Goal: Download file/media

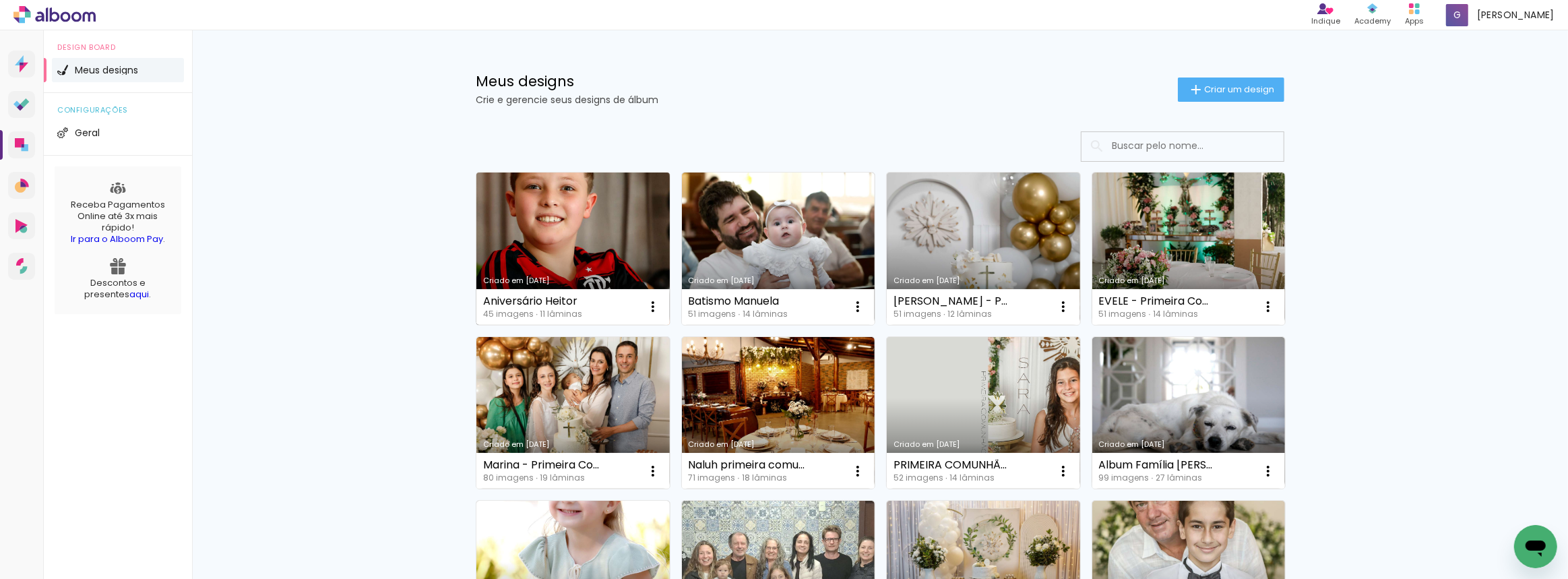
click at [578, 200] on link "Criado em [DATE]" at bounding box center [573, 249] width 193 height 152
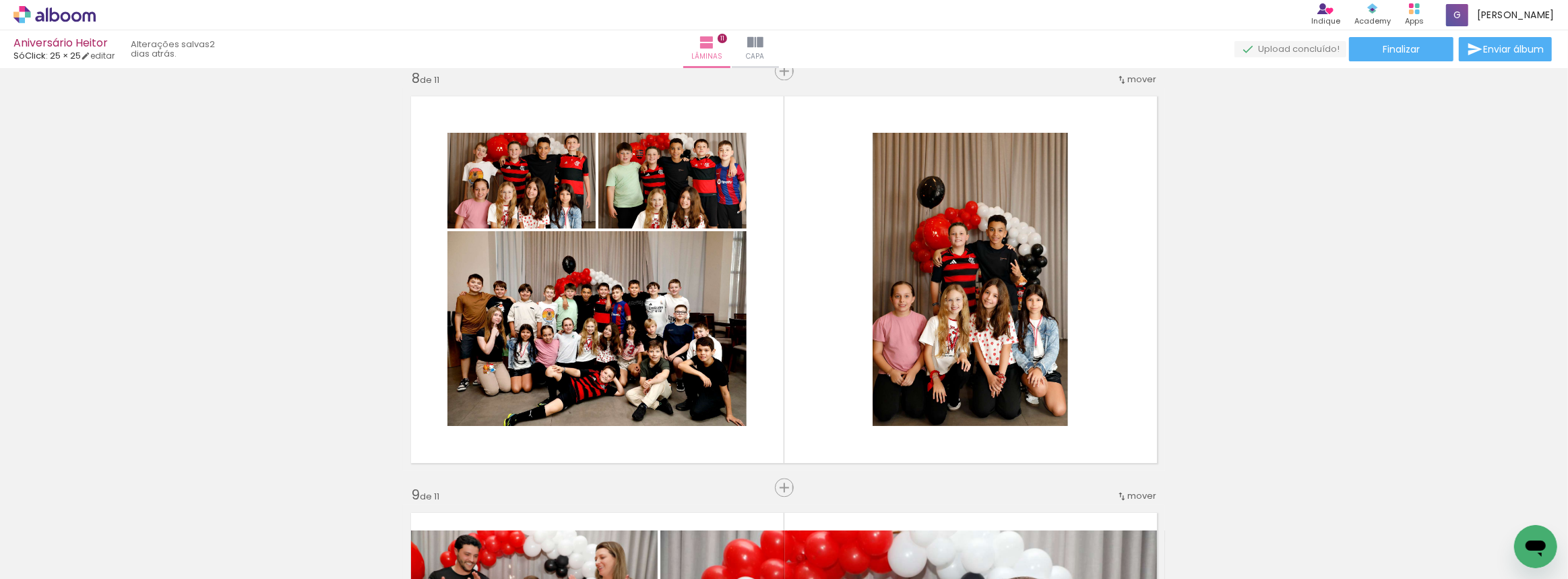
scroll to position [2942, 0]
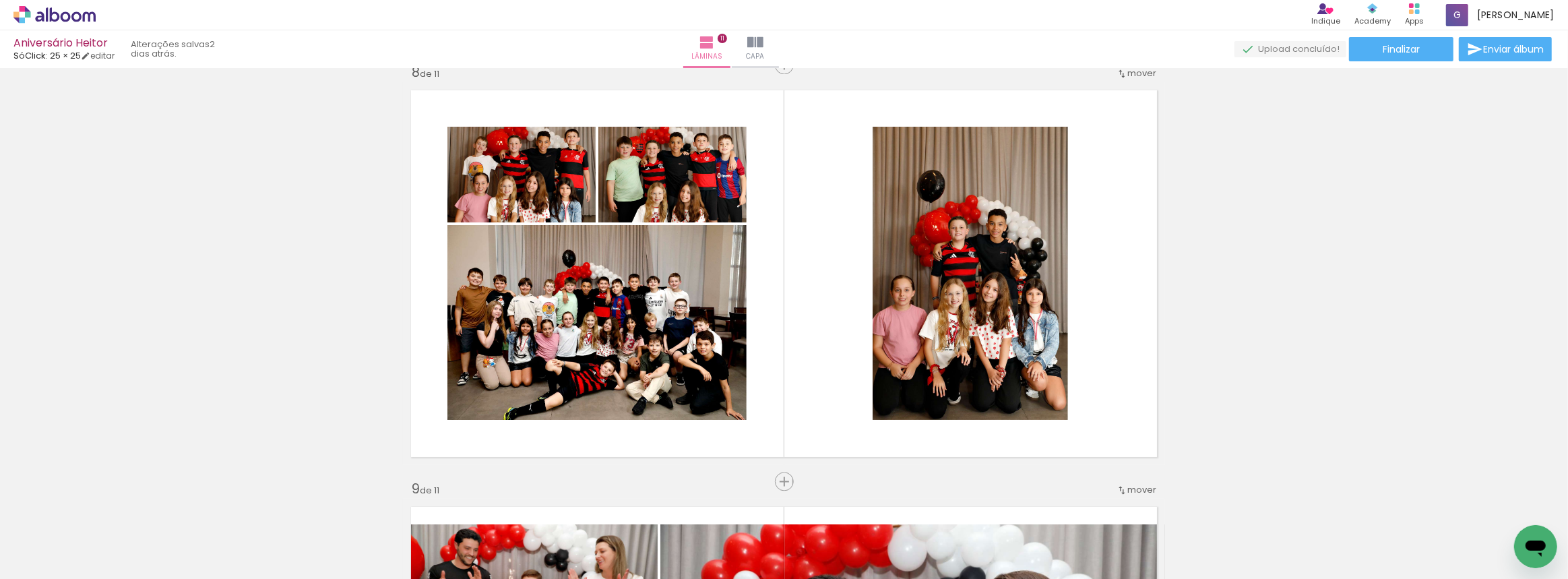
scroll to position [0, 1370]
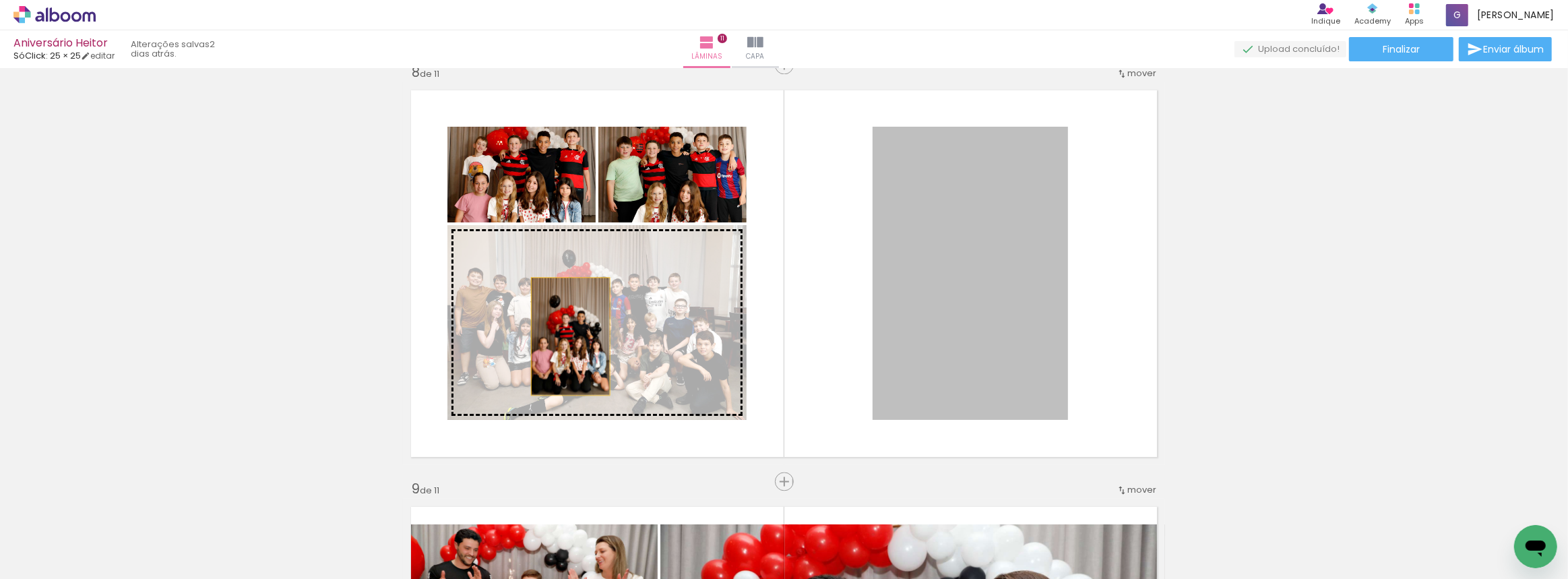
drag, startPoint x: 927, startPoint y: 310, endPoint x: 566, endPoint y: 336, distance: 361.9
click at [0, 0] on slot at bounding box center [0, 0] width 0 height 0
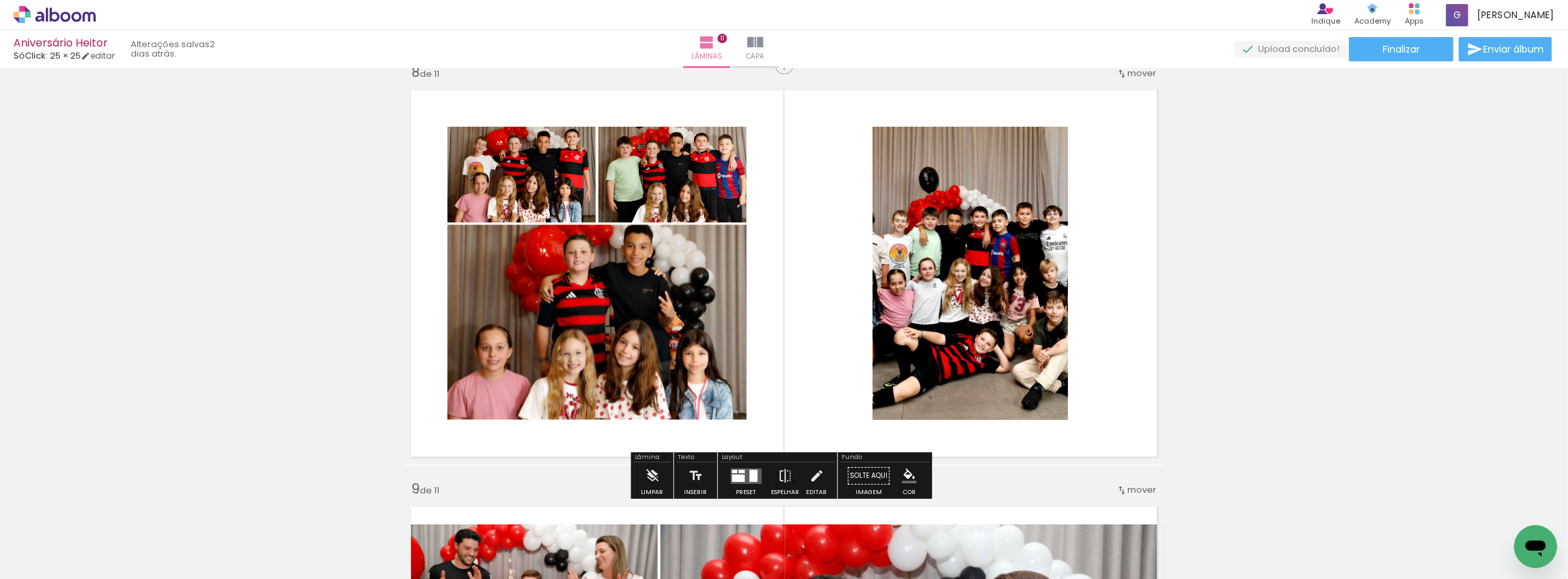
click at [751, 480] on div at bounding box center [753, 476] width 8 height 12
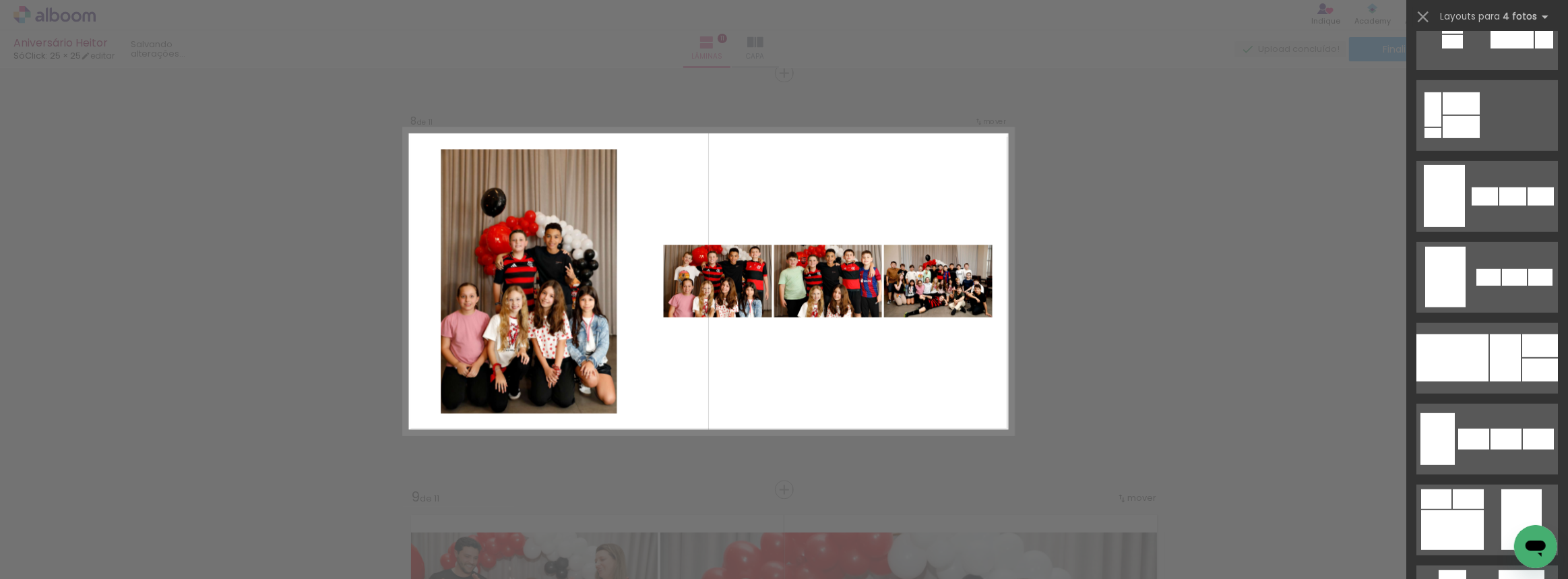
scroll to position [858, 0]
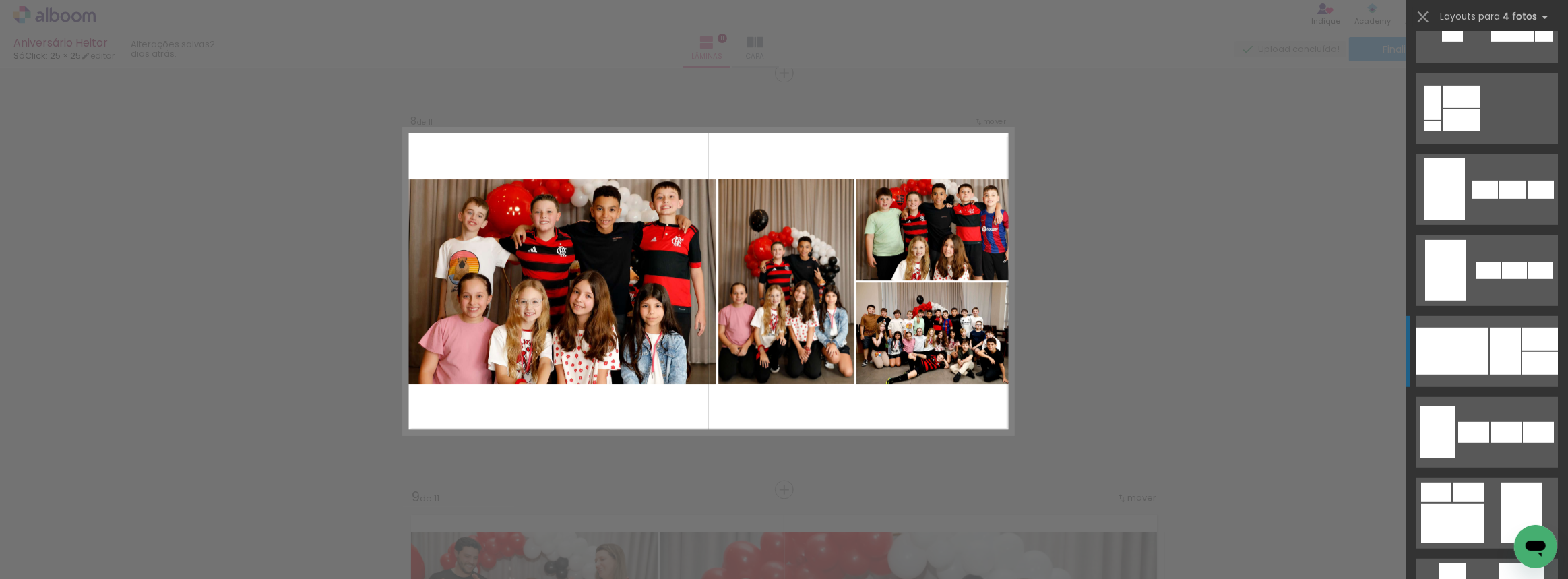
click at [1446, 343] on div at bounding box center [1452, 351] width 72 height 47
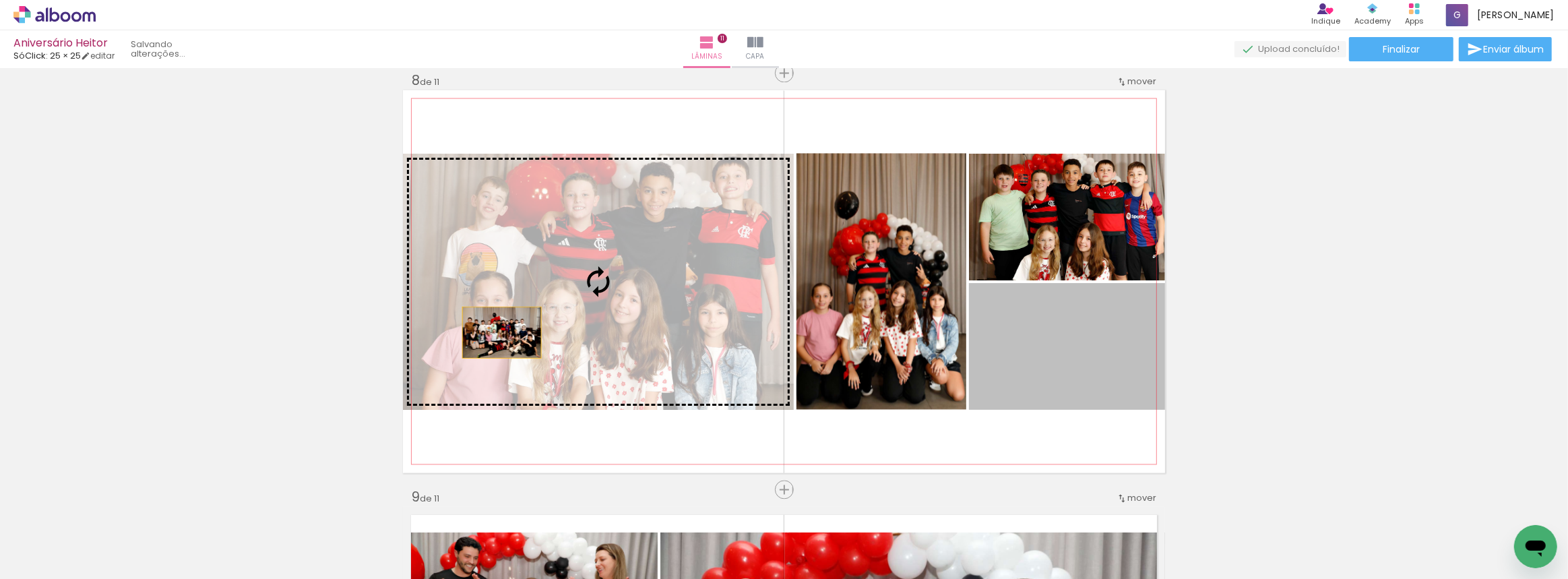
drag, startPoint x: 1101, startPoint y: 364, endPoint x: 499, endPoint y: 333, distance: 602.8
click at [0, 0] on slot at bounding box center [0, 0] width 0 height 0
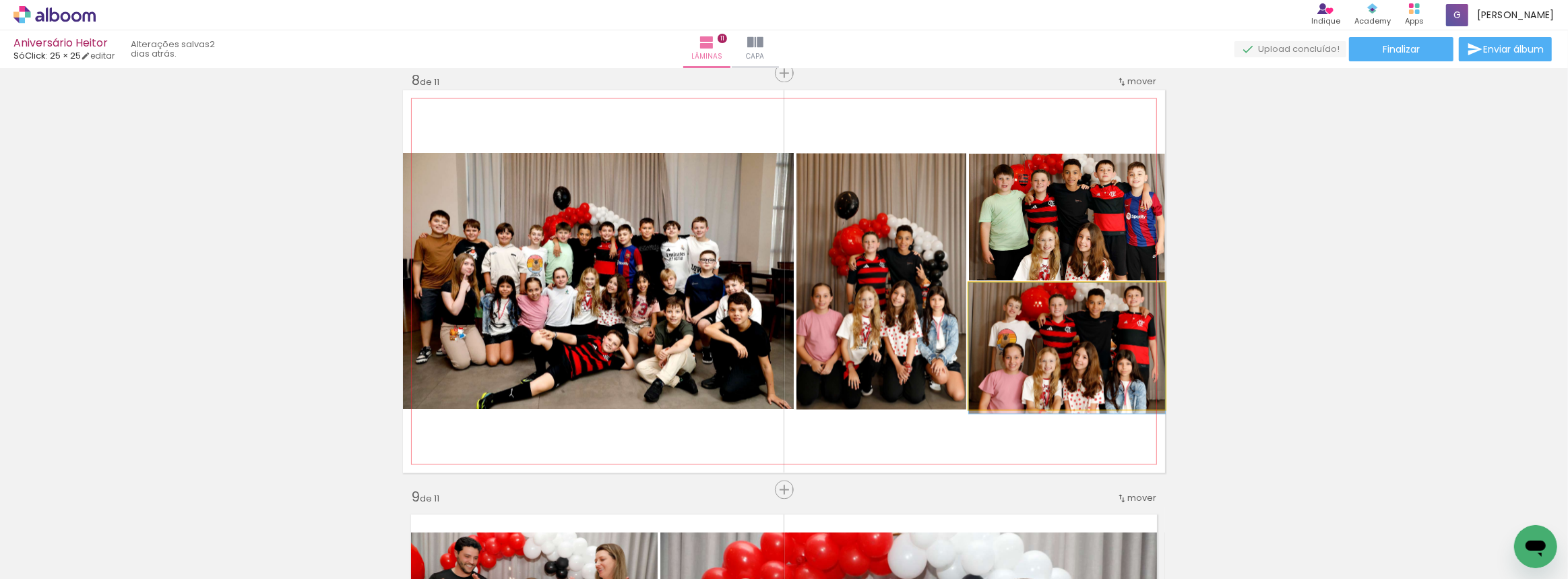
drag, startPoint x: 1097, startPoint y: 366, endPoint x: 1027, endPoint y: 378, distance: 71.0
drag, startPoint x: 1027, startPoint y: 381, endPoint x: 1027, endPoint y: 409, distance: 28.0
click at [1014, 361] on quentale-photo at bounding box center [1067, 346] width 196 height 126
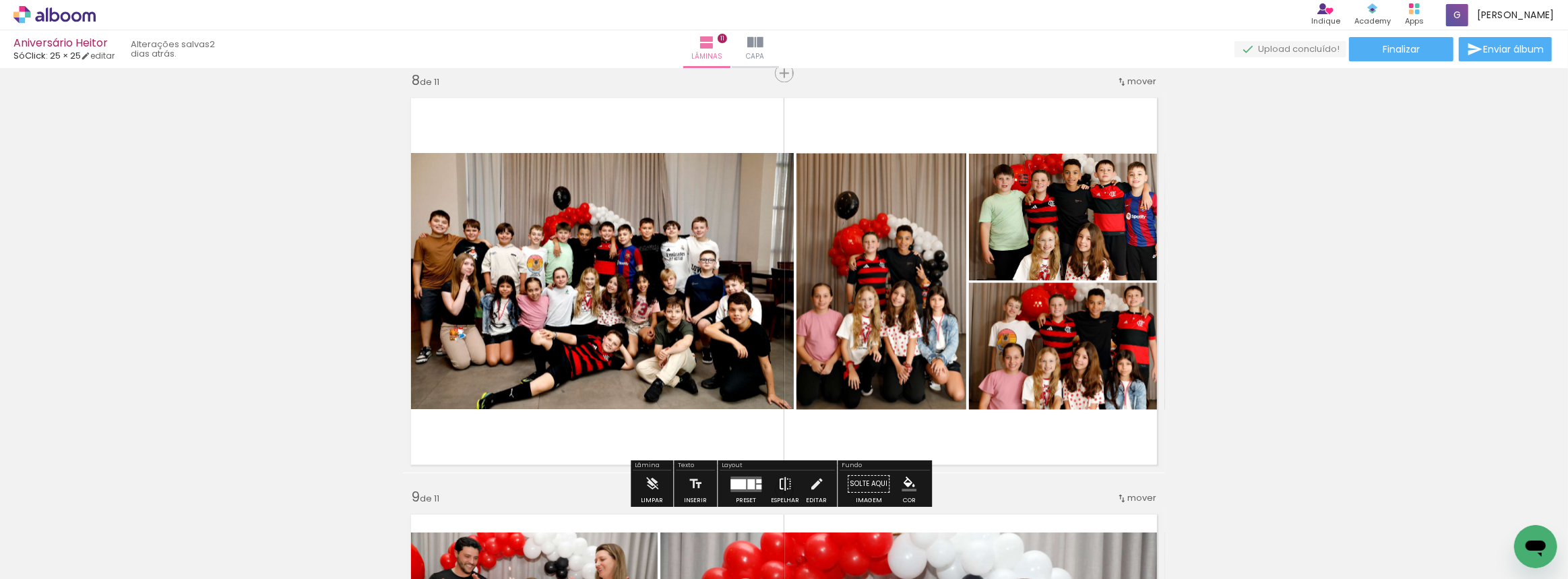
click at [780, 478] on iron-icon at bounding box center [785, 485] width 15 height 27
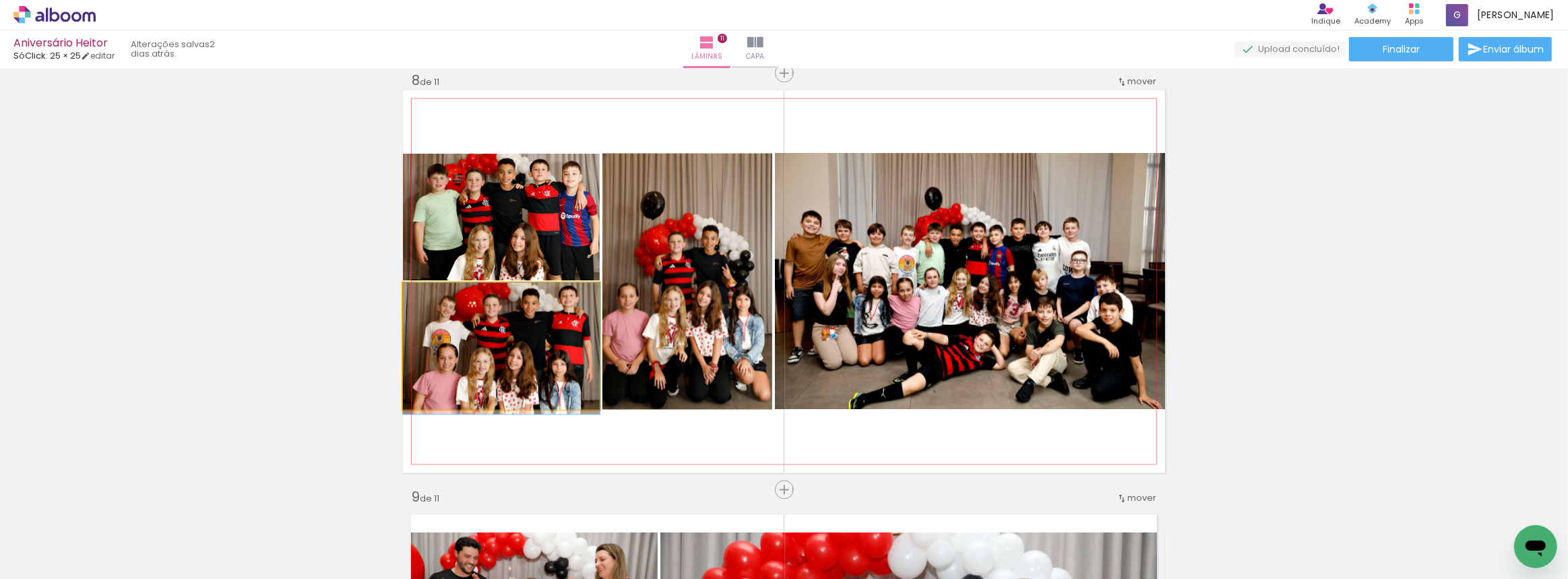
click at [472, 366] on quentale-photo at bounding box center [501, 346] width 197 height 126
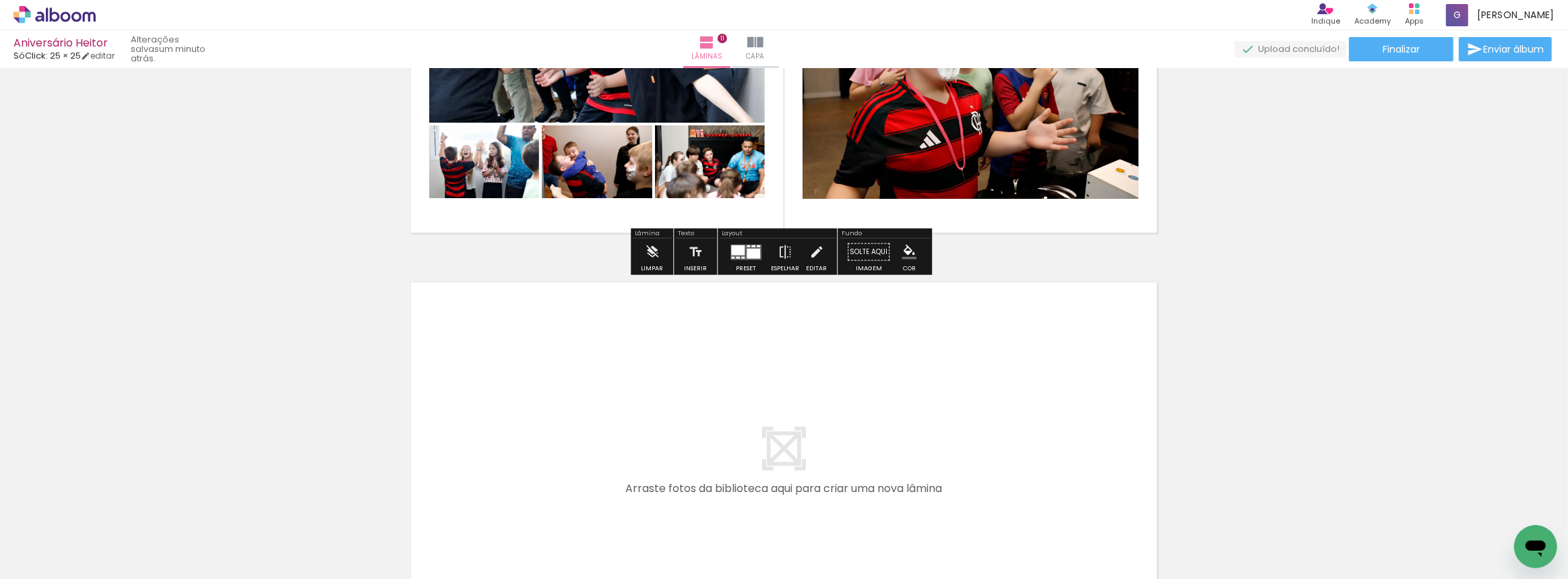
scroll to position [4466, 0]
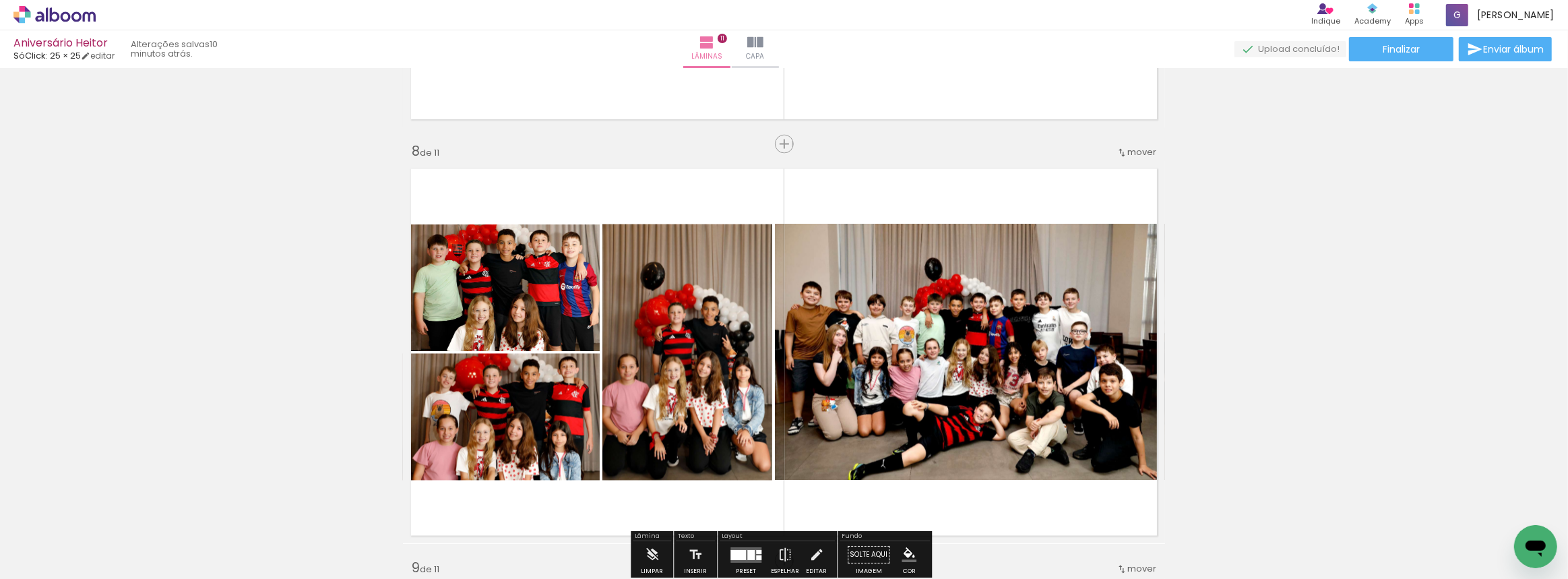
scroll to position [2934, 0]
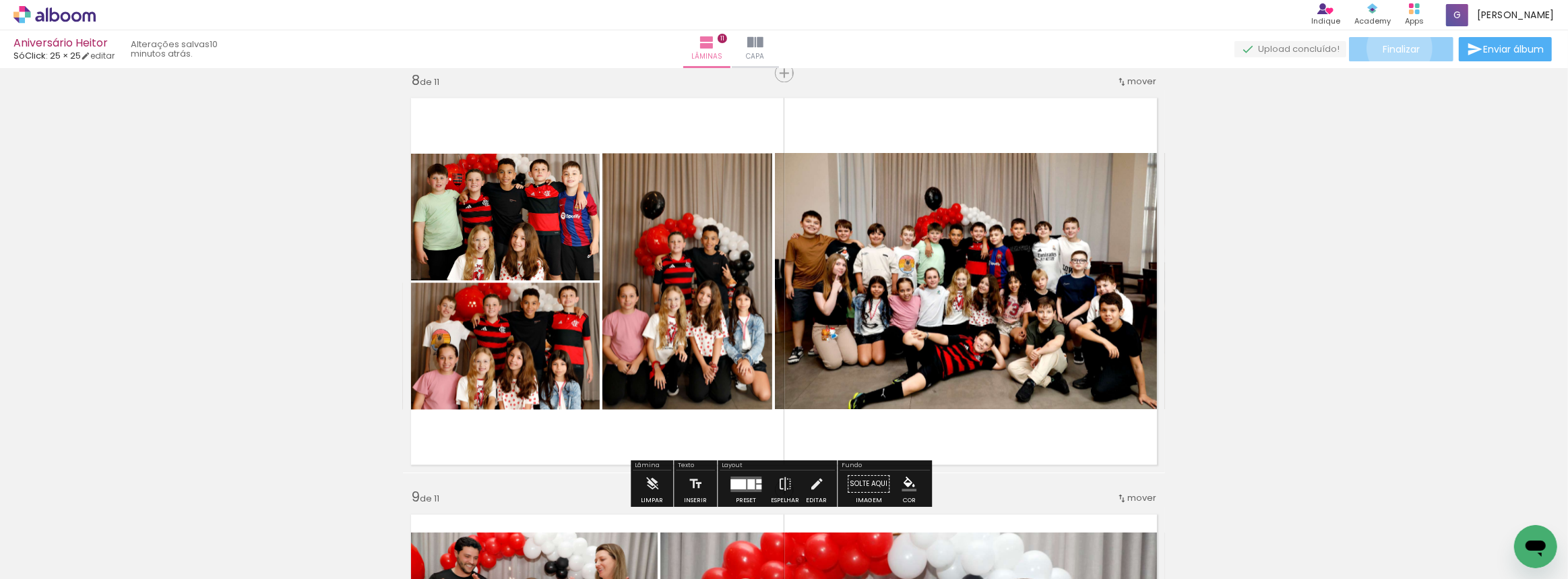
click at [1395, 48] on span "Finalizar" at bounding box center [1401, 49] width 37 height 9
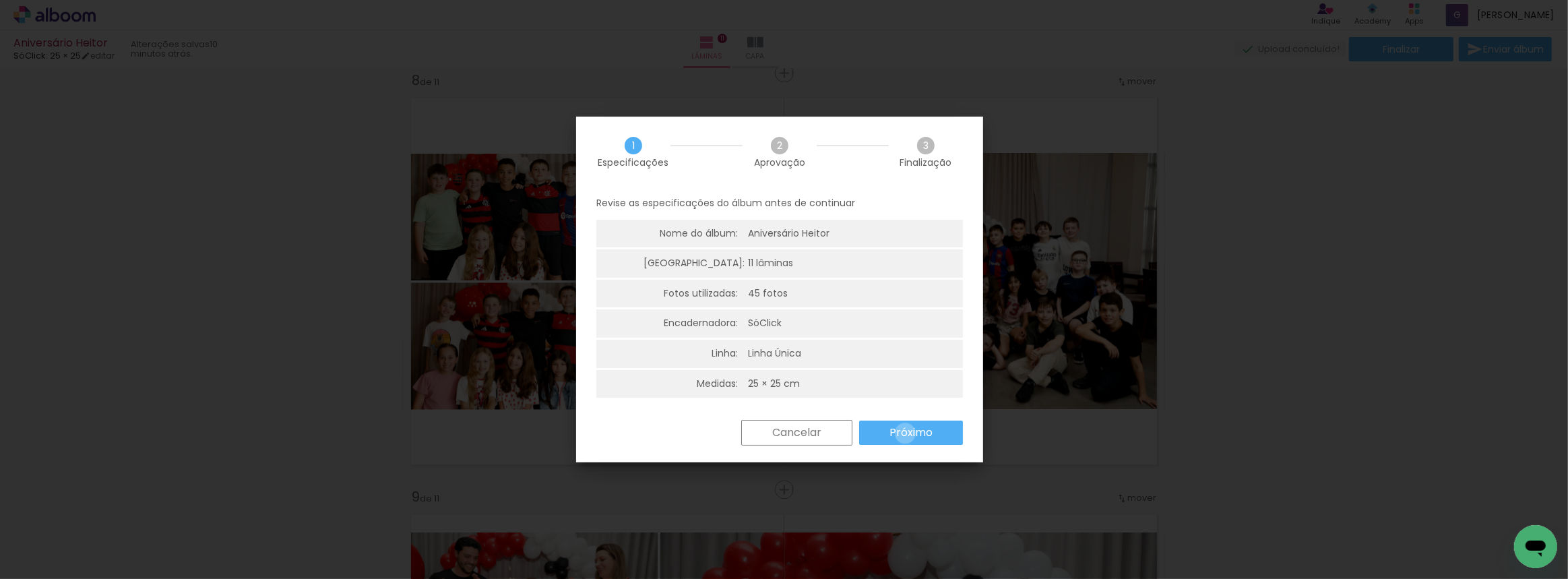
click at [0, 0] on slot "Próximo" at bounding box center [0, 0] width 0 height 0
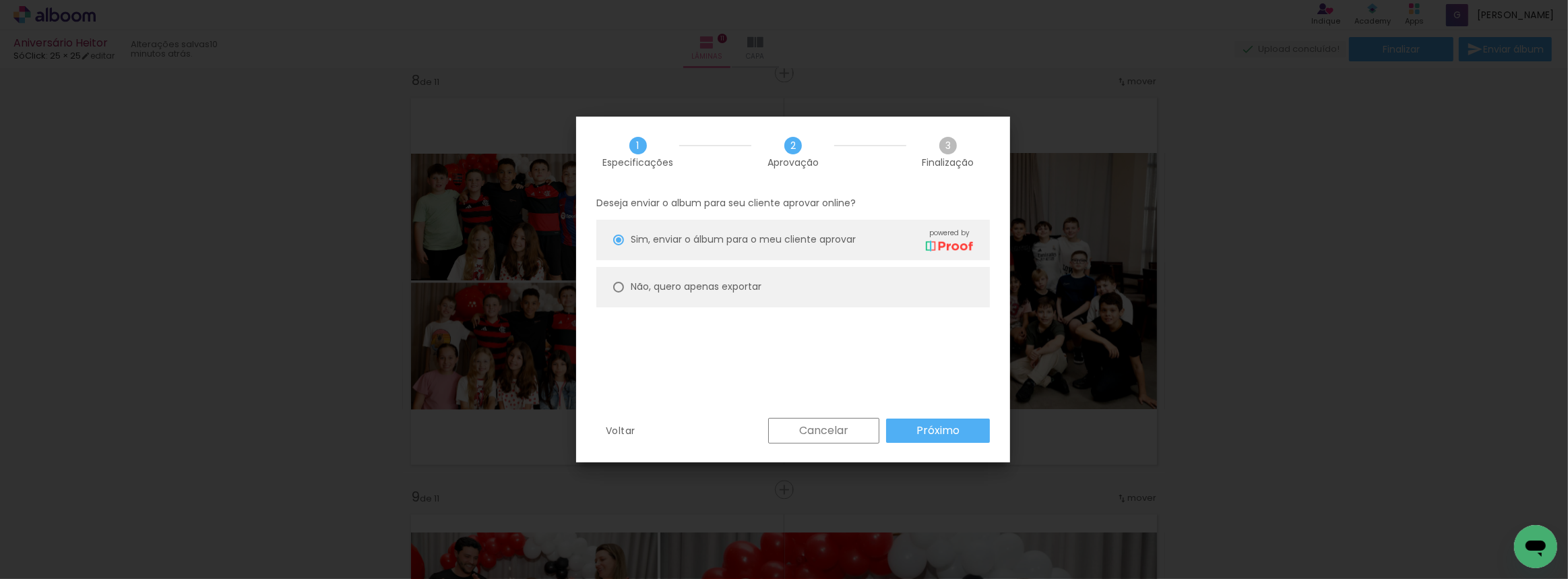
click at [963, 428] on paper-button "Próximo" at bounding box center [938, 431] width 104 height 24
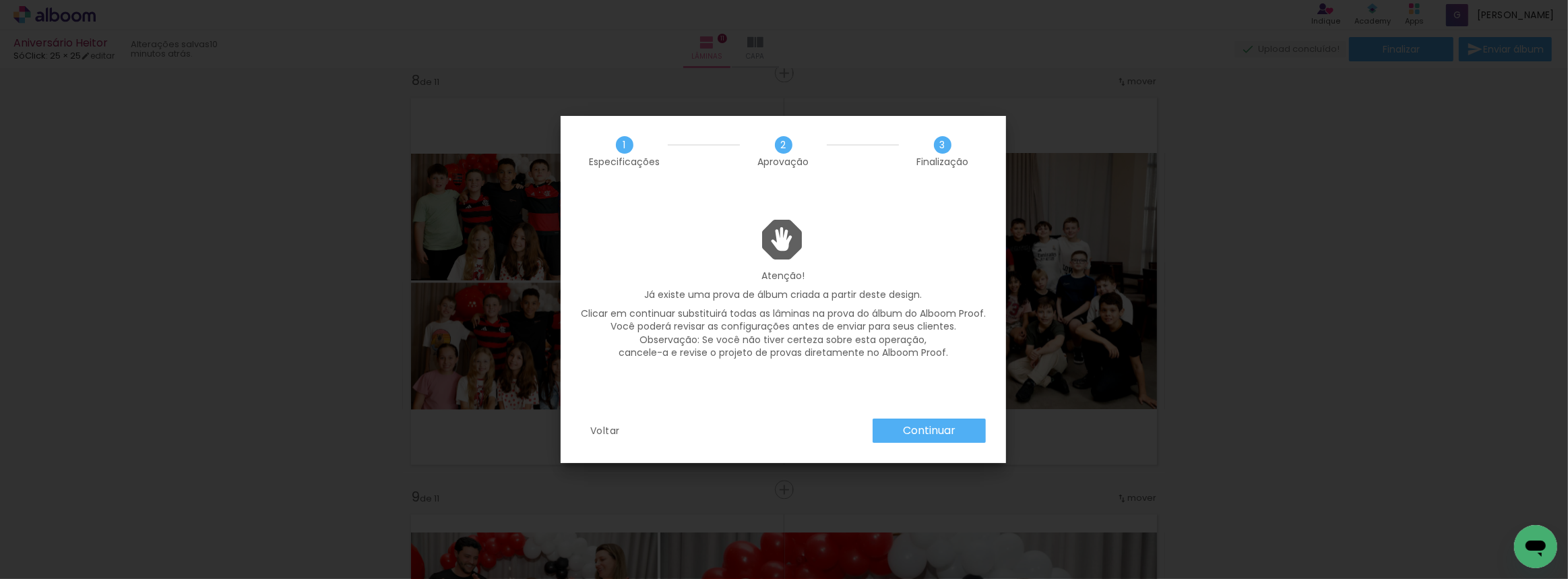
click at [895, 430] on paper-button "Continuar" at bounding box center [929, 431] width 113 height 24
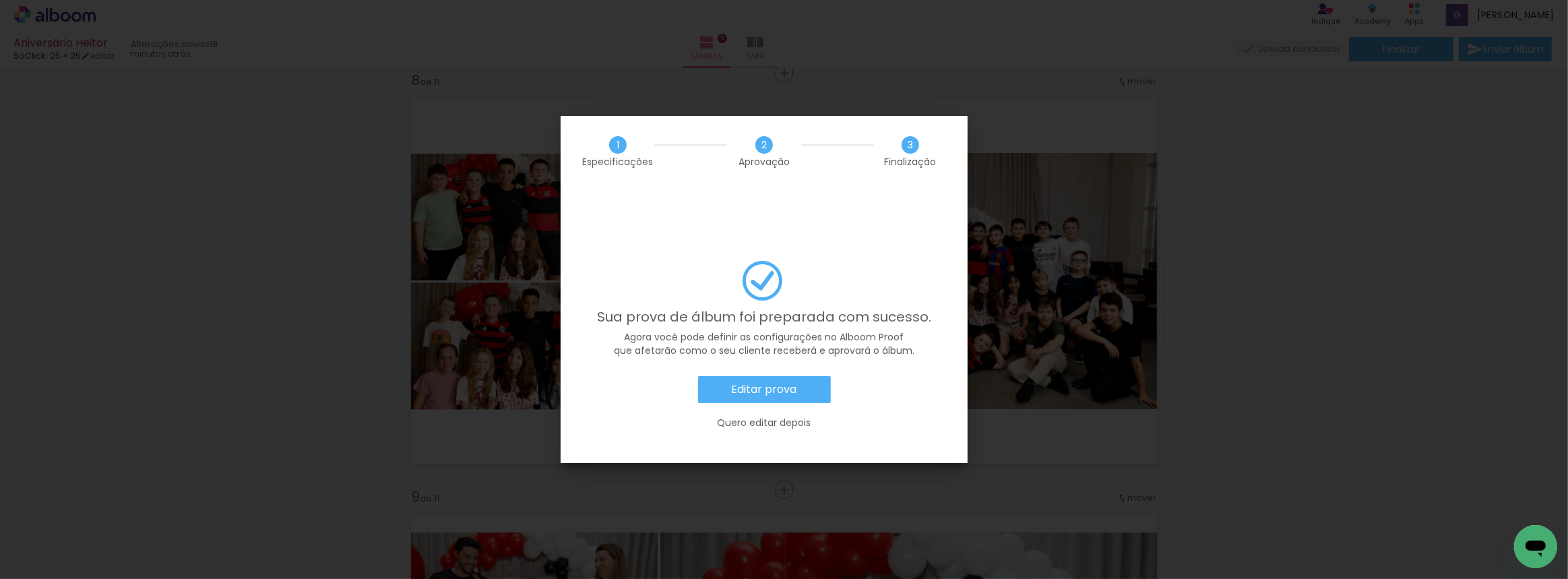
scroll to position [0, 1370]
click at [0, 0] on slot "Quero editar depois" at bounding box center [0, 0] width 0 height 0
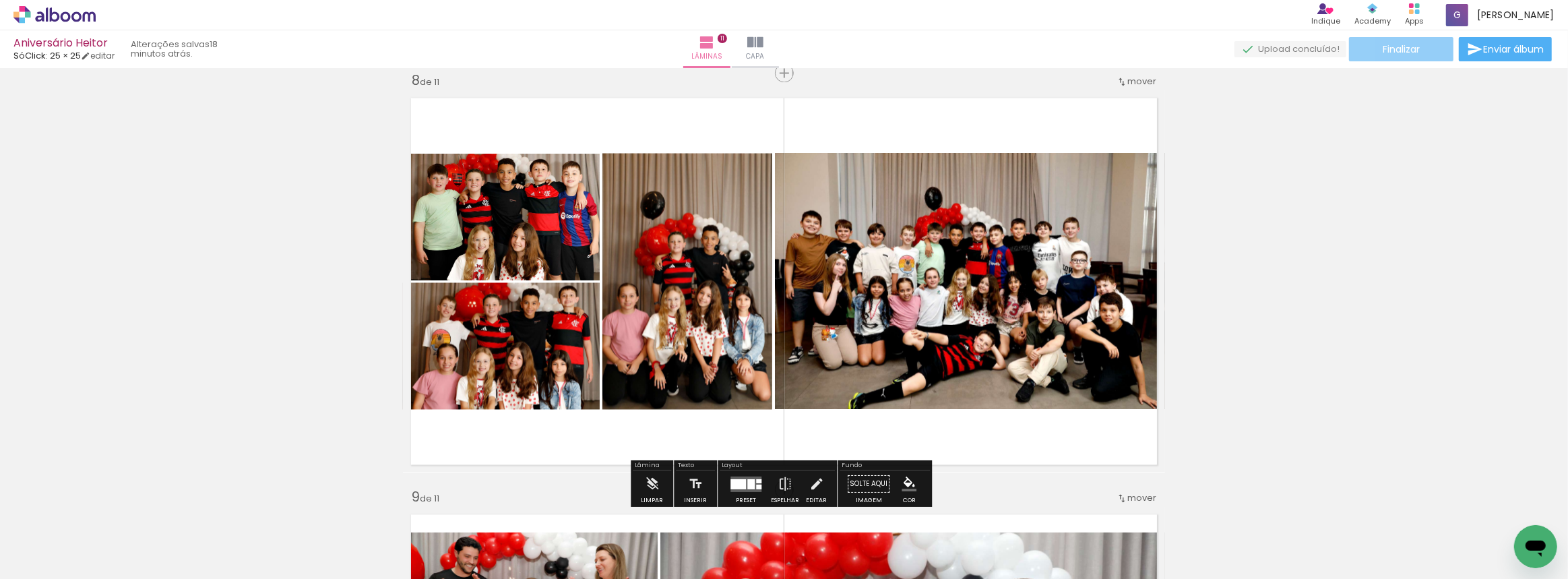
click at [1408, 52] on span "Finalizar" at bounding box center [1401, 49] width 37 height 9
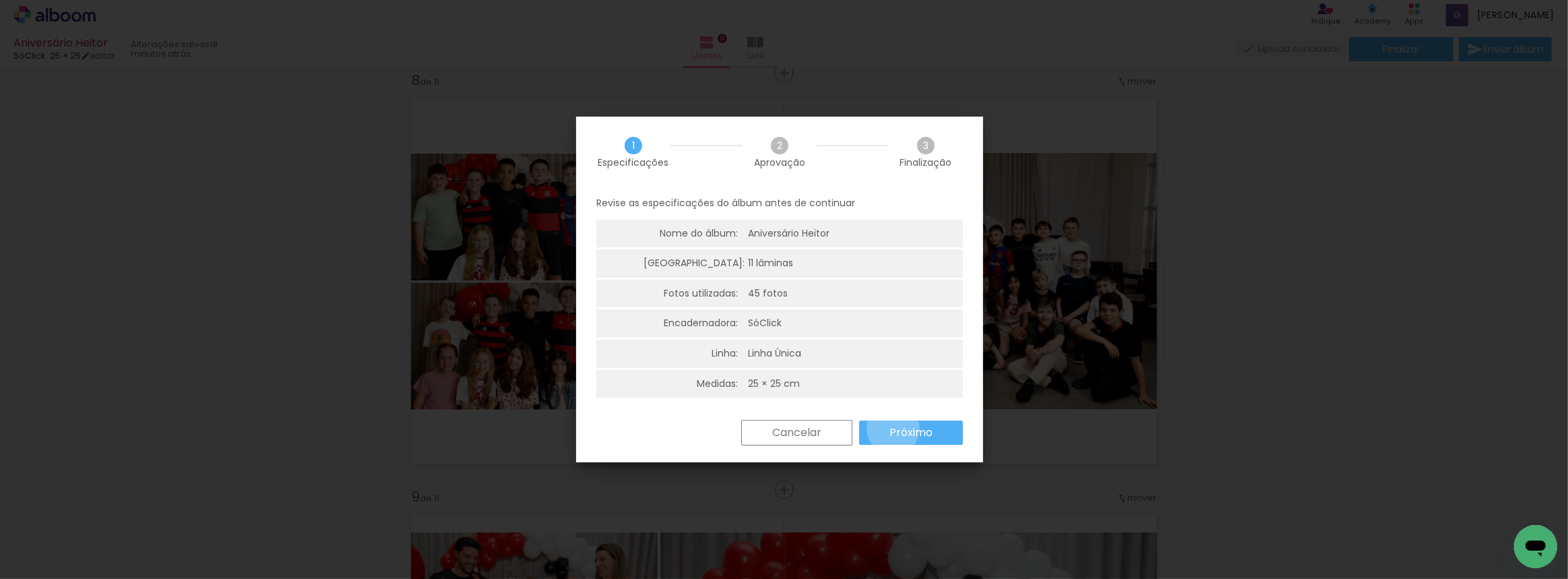
click at [0, 0] on slot "Próximo" at bounding box center [0, 0] width 0 height 0
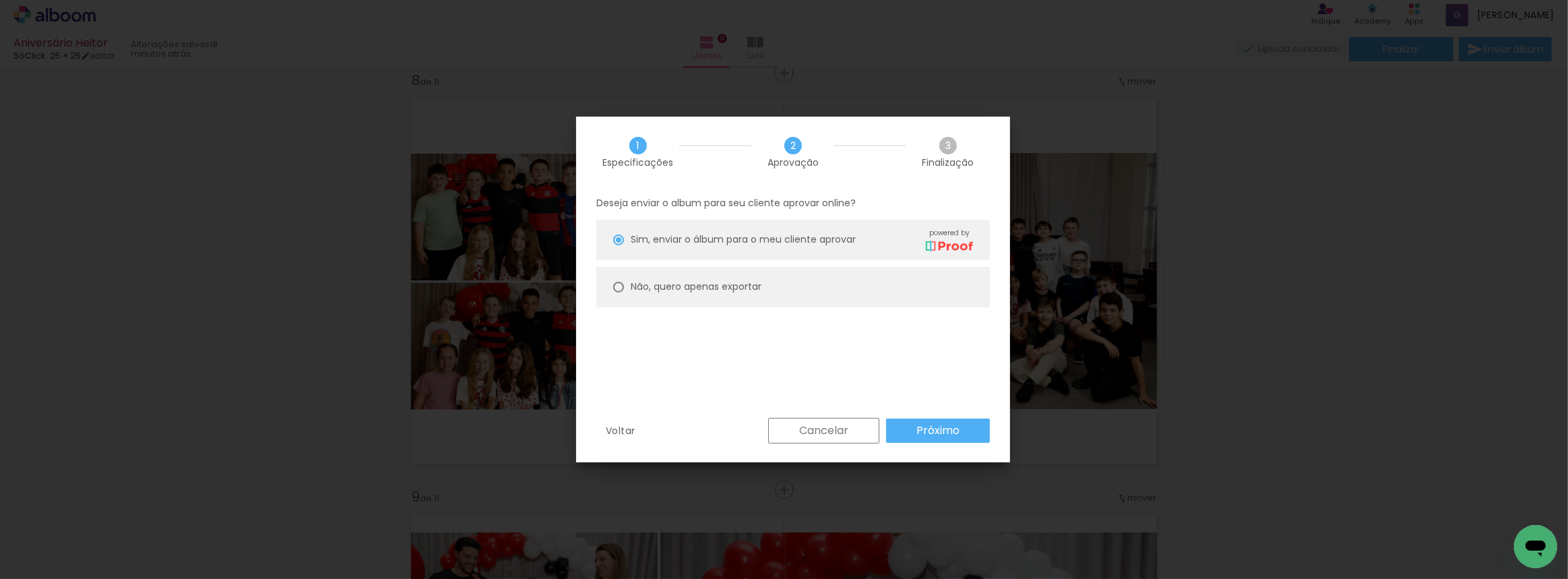
click at [612, 280] on paper-radio-button "Não, quero apenas exportar" at bounding box center [793, 287] width 393 height 40
type paper-radio-button "on"
click at [0, 0] on slot "Próximo" at bounding box center [0, 0] width 0 height 0
type input "Alta, 300 DPI"
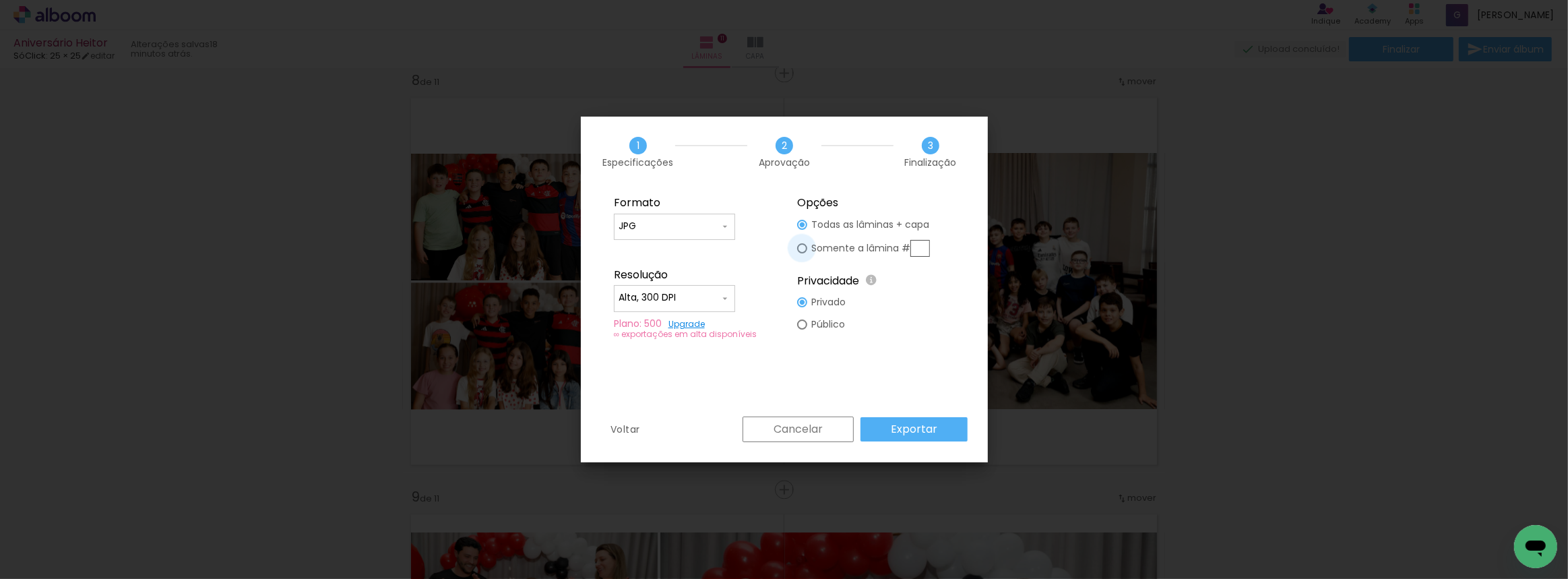
click at [800, 248] on div at bounding box center [802, 249] width 10 height 10
type paper-radio-button "on"
click at [925, 249] on input "text" at bounding box center [920, 248] width 19 height 17
type input "8"
click at [875, 432] on paper-button "Exportar" at bounding box center [914, 430] width 107 height 24
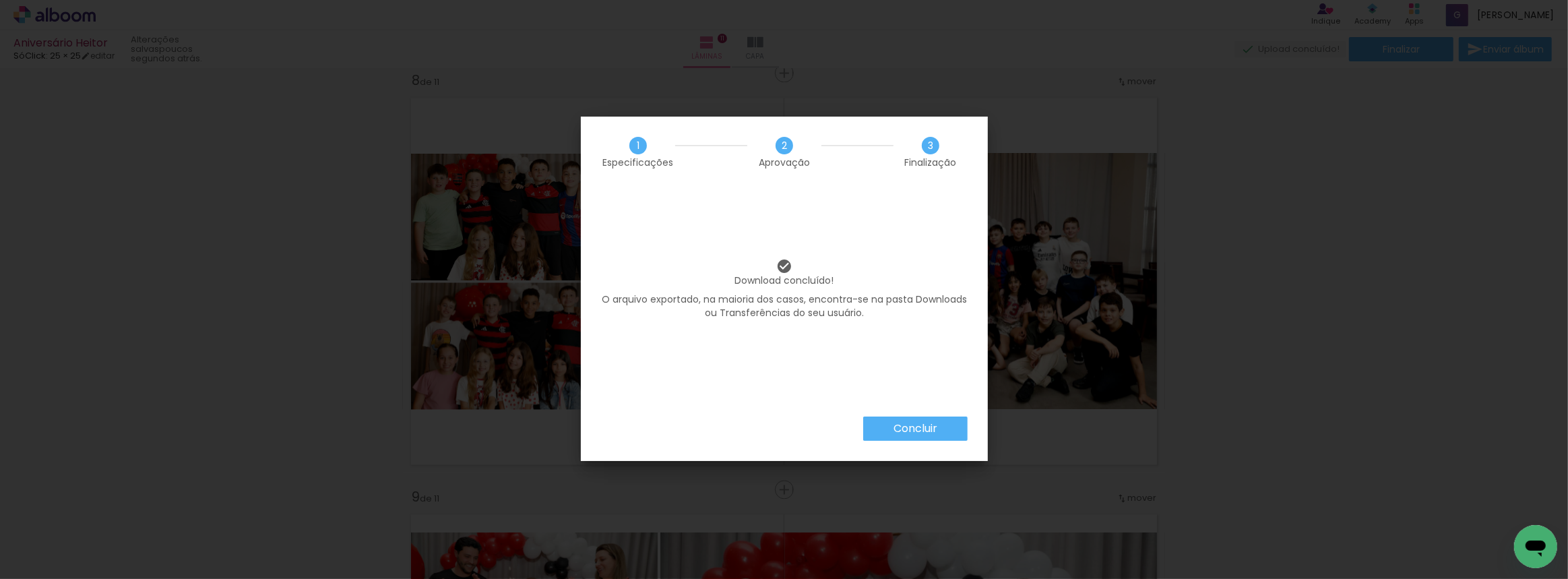
scroll to position [0, 1370]
click at [938, 413] on div "Download concluído! O arquivo exportado, na maioria dos casos, encontra-se na p…" at bounding box center [784, 302] width 407 height 229
click at [938, 426] on paper-button "Concluir" at bounding box center [915, 429] width 104 height 24
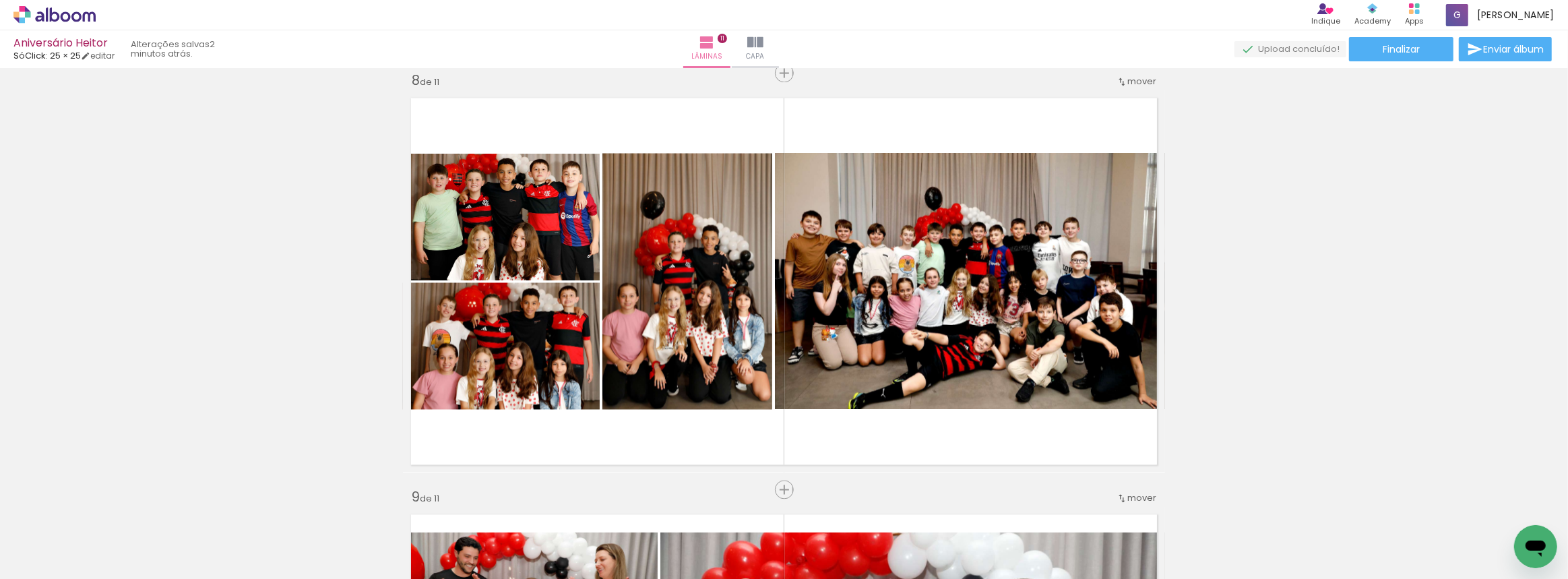
scroll to position [0, 1370]
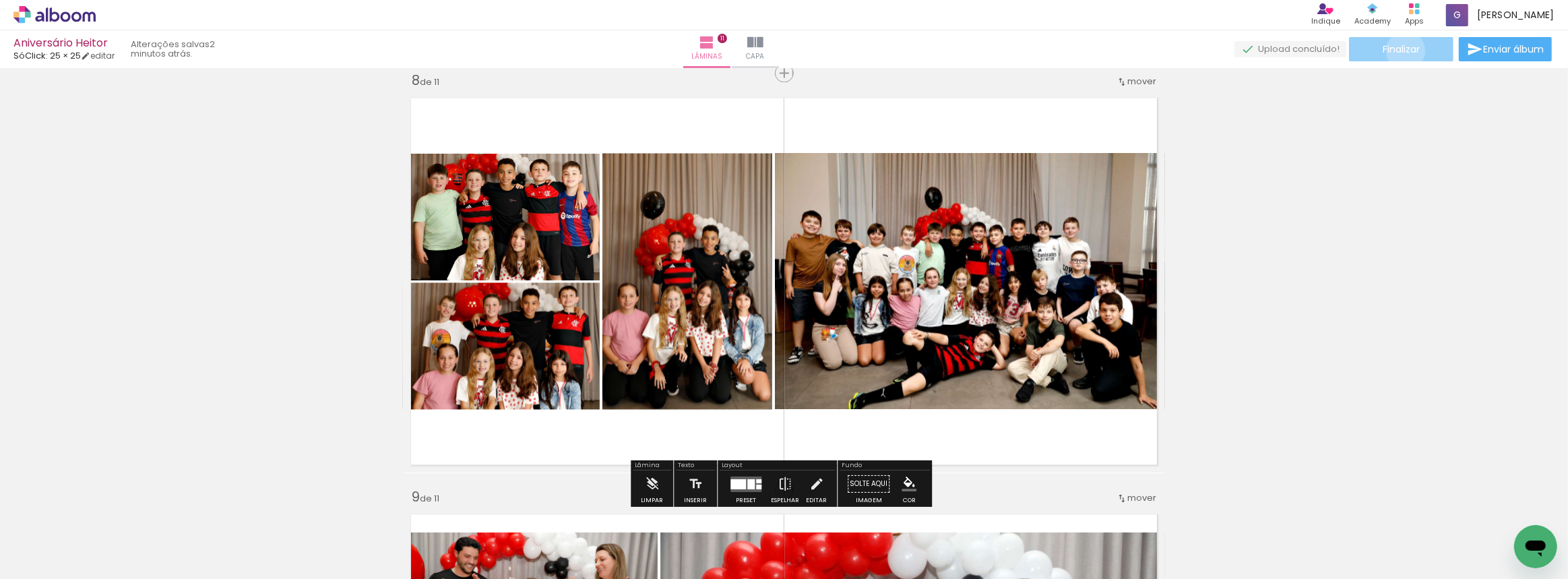
click at [1401, 50] on span "Finalizar" at bounding box center [1401, 49] width 37 height 9
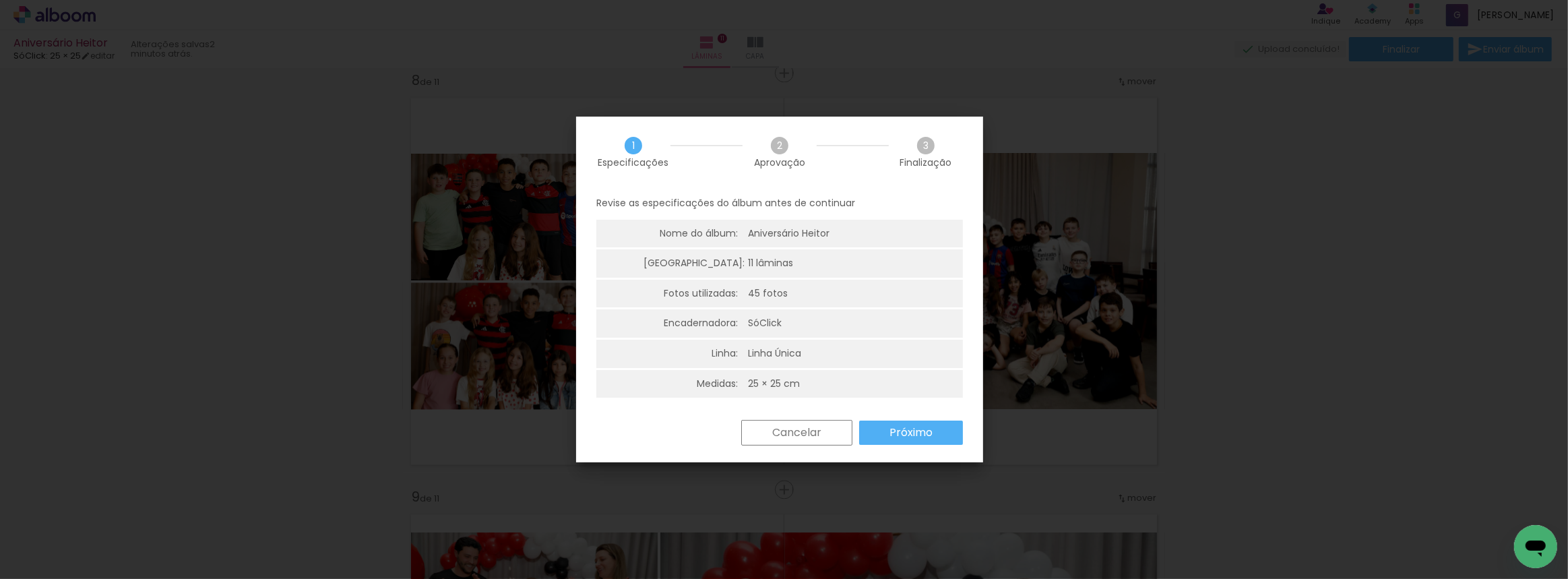
click at [0, 0] on slot "Próximo" at bounding box center [0, 0] width 0 height 0
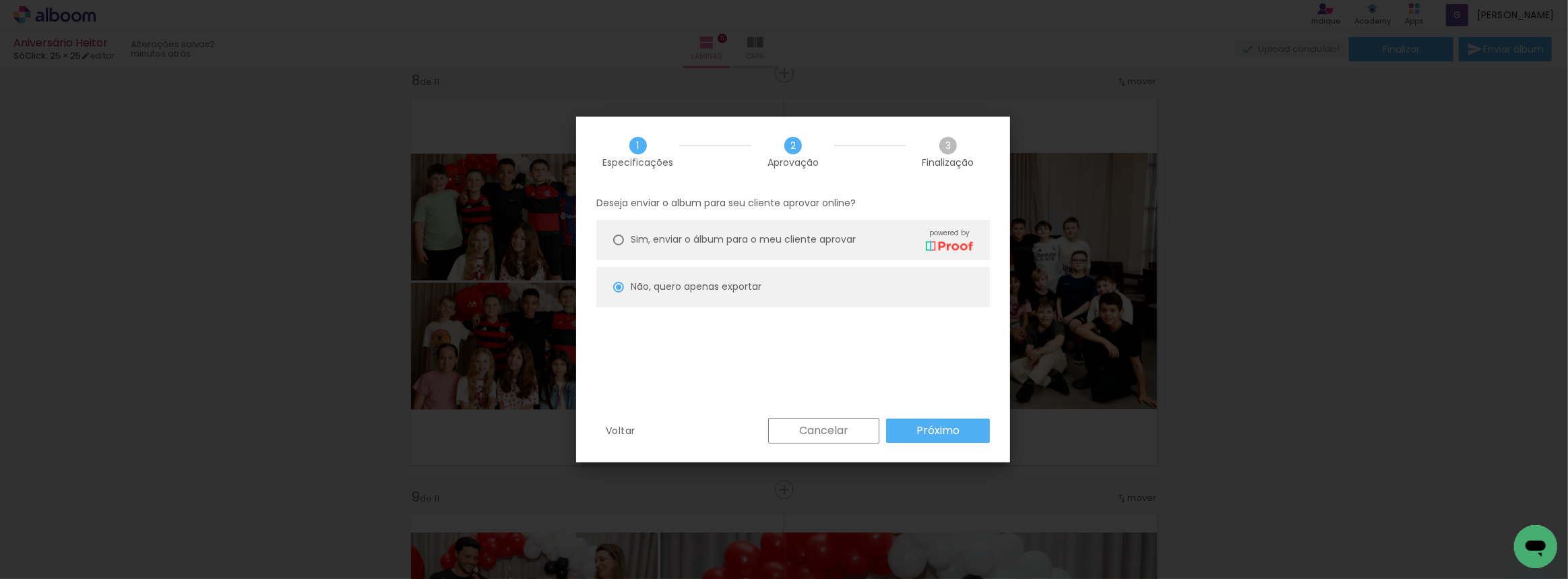
click at [985, 422] on paper-button "Próximo" at bounding box center [938, 431] width 104 height 24
type input "Alta, 300 DPI"
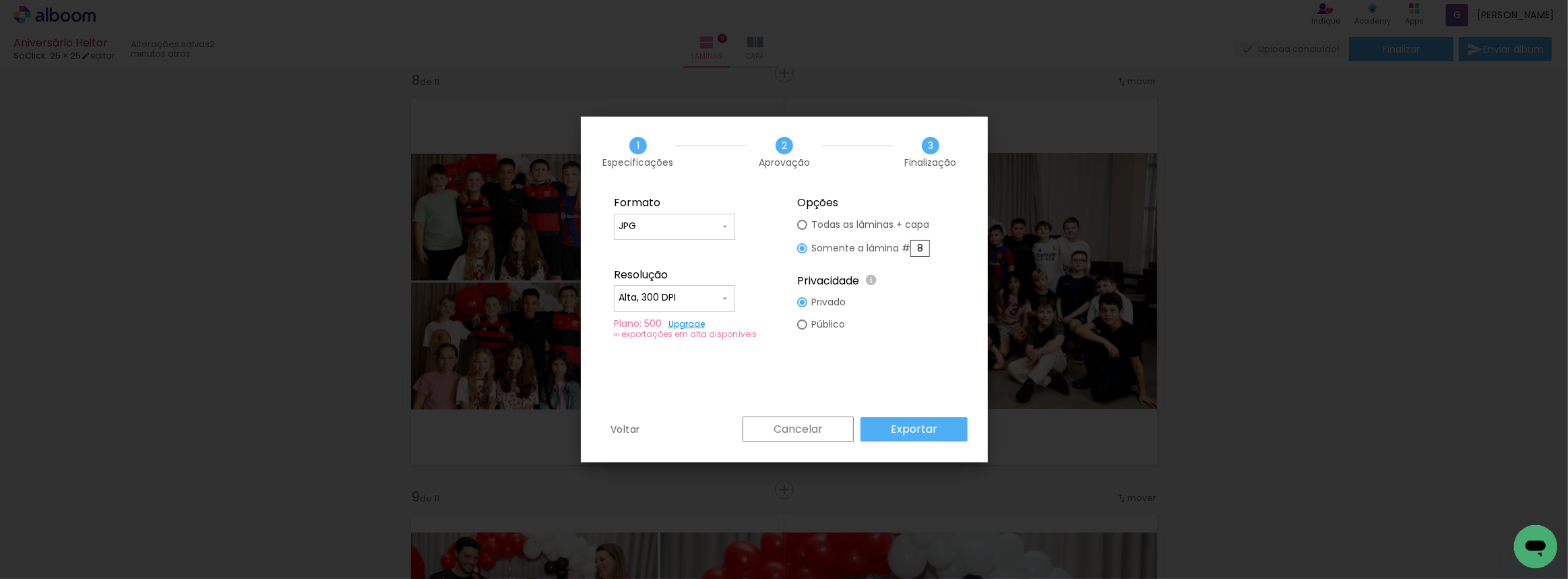
drag, startPoint x: 900, startPoint y: 255, endPoint x: 889, endPoint y: 257, distance: 11.2
click at [890, 257] on paper-radio-button "Somente a lâmina # 8" at bounding box center [863, 248] width 133 height 25
click at [800, 224] on div at bounding box center [802, 225] width 10 height 10
type paper-radio-button "on"
click at [0, 0] on slot "Exportar" at bounding box center [0, 0] width 0 height 0
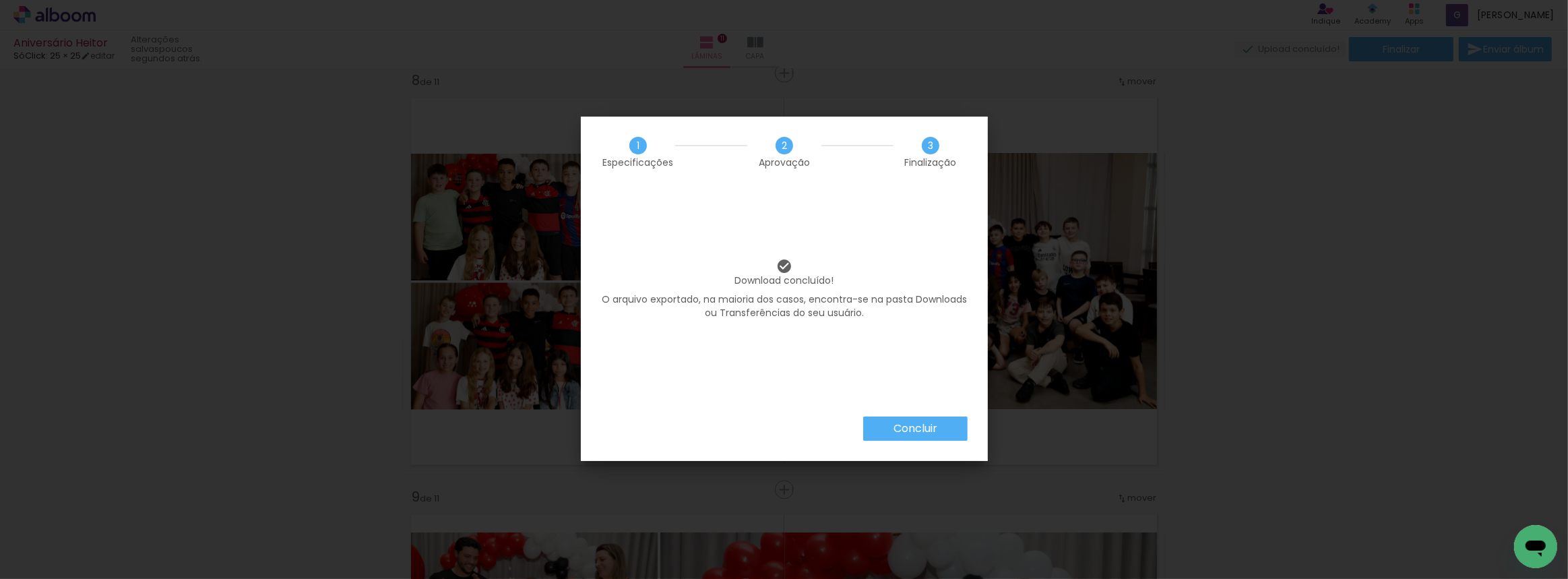
click at [938, 426] on paper-button "Concluir" at bounding box center [915, 429] width 104 height 24
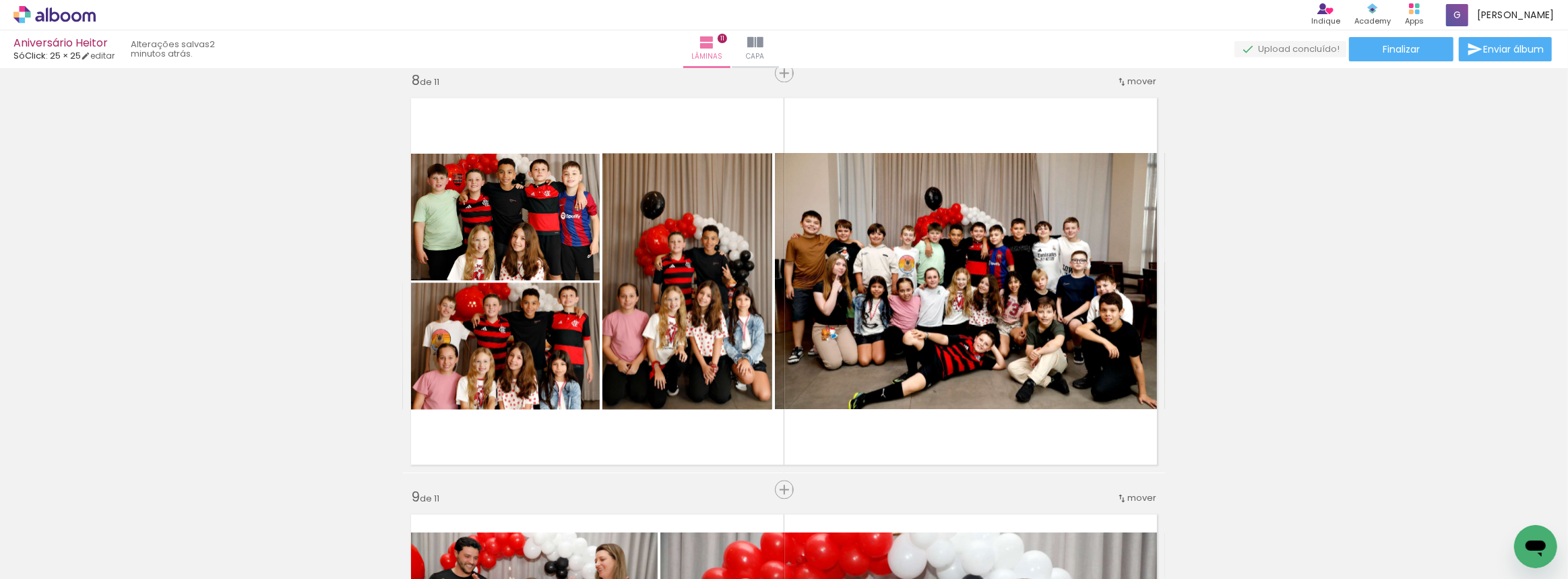
scroll to position [0, 1370]
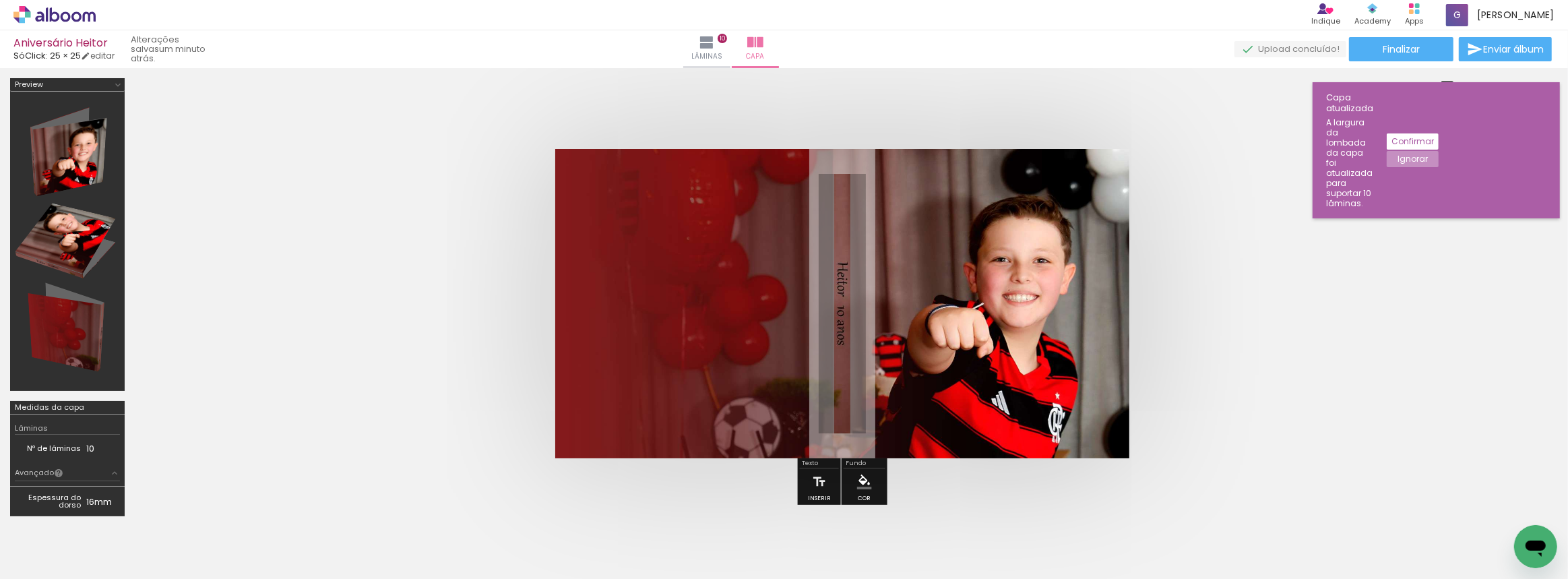
scroll to position [0, 1942]
